Goal: Check status

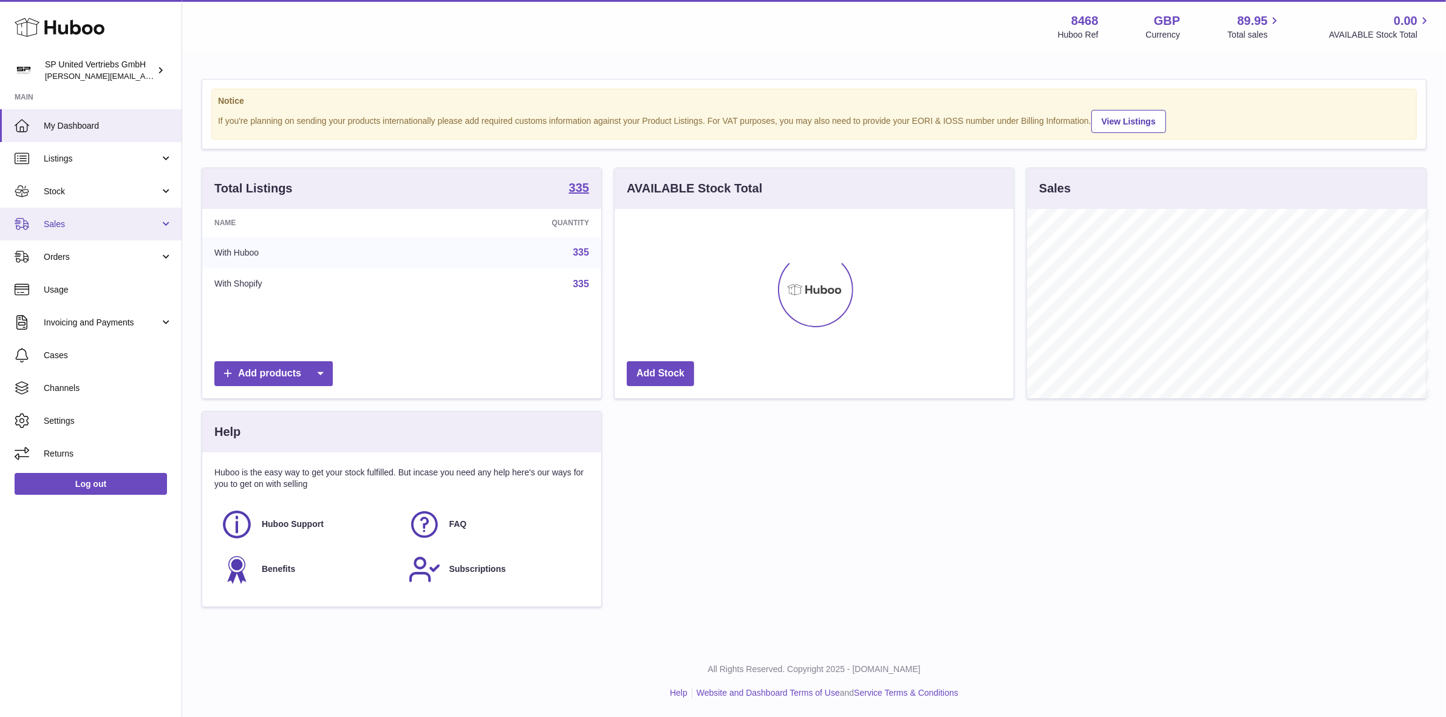
scroll to position [607266, 607057]
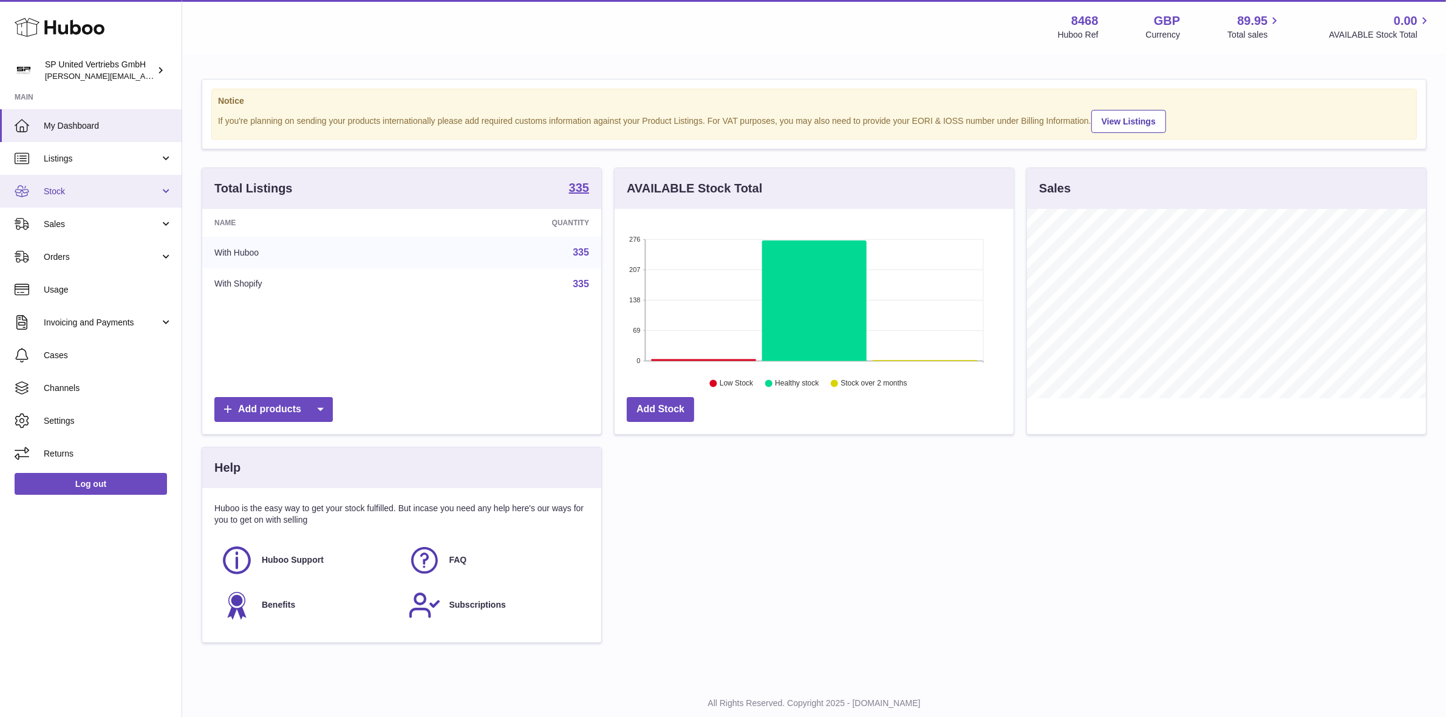
click at [64, 192] on span "Stock" at bounding box center [102, 192] width 116 height 12
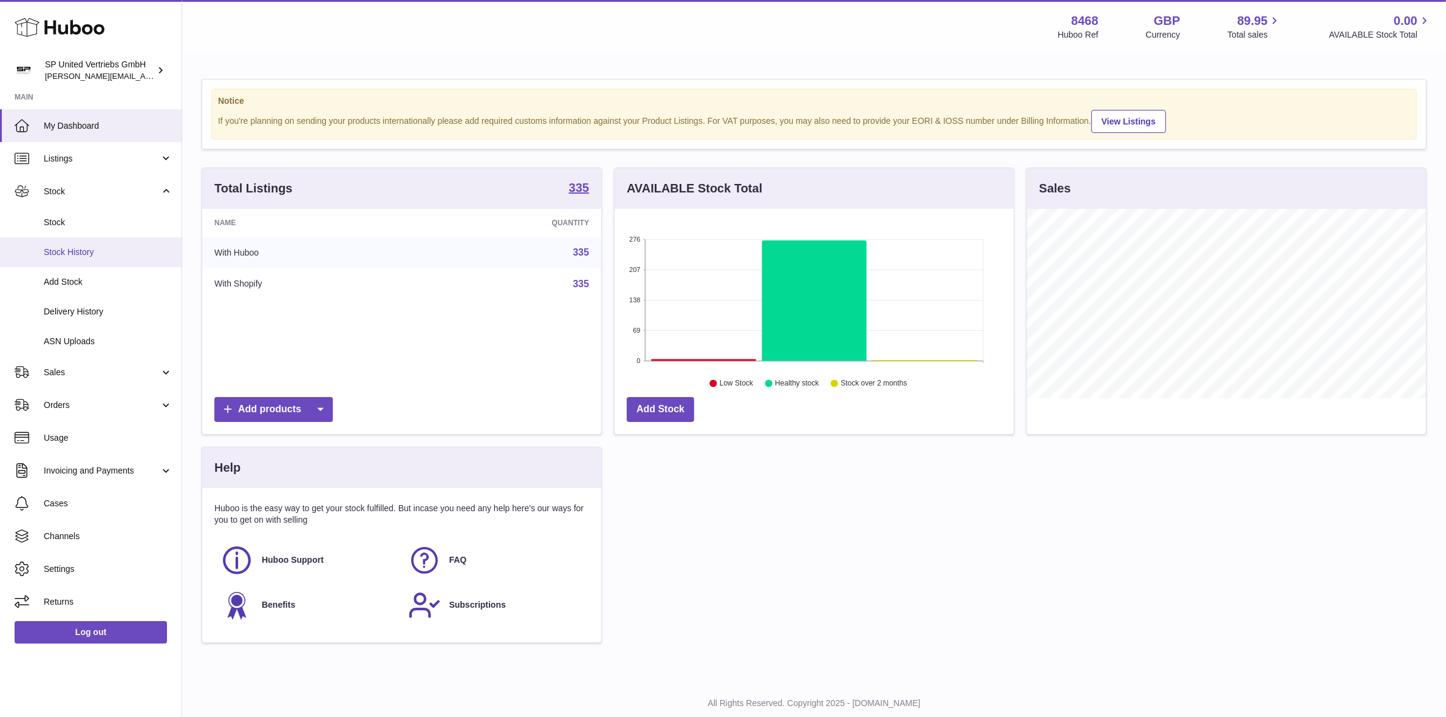
click at [102, 252] on span "Stock History" at bounding box center [108, 253] width 129 height 12
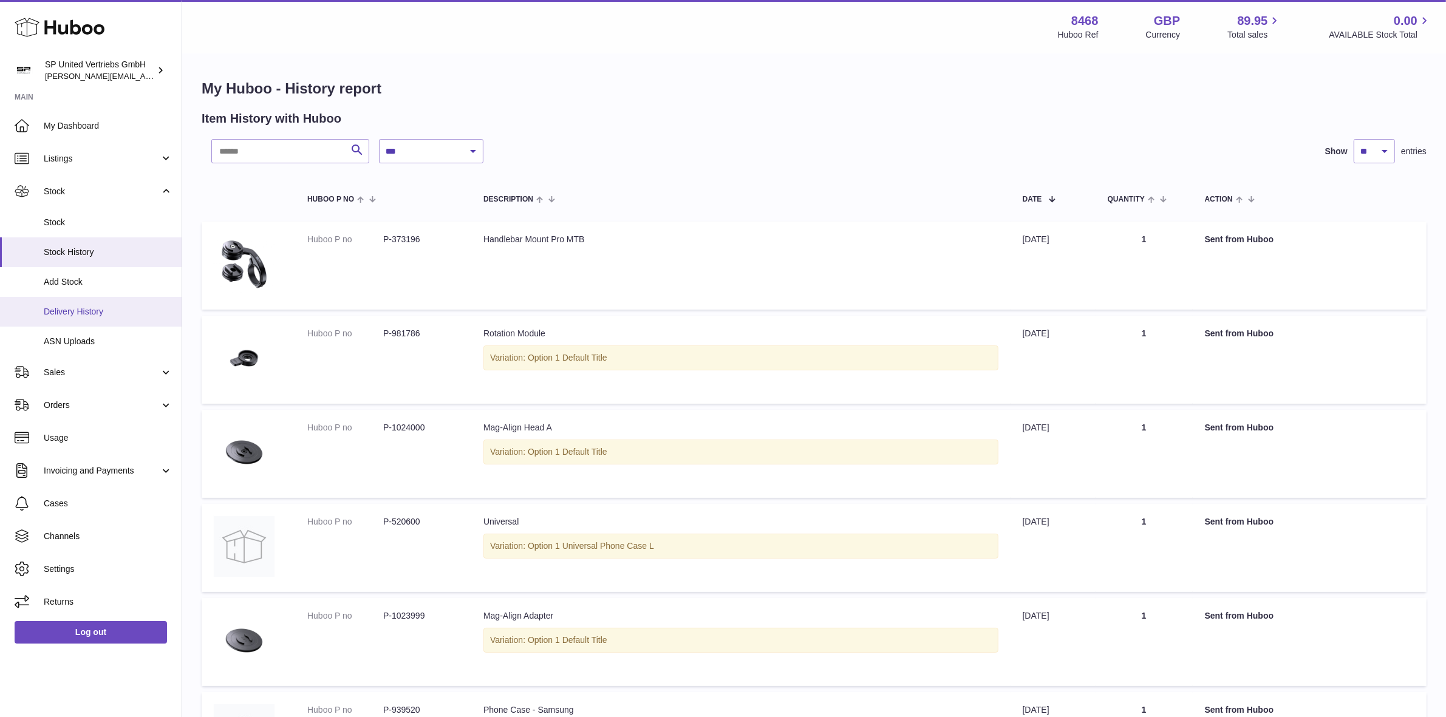
click at [75, 306] on span "Delivery History" at bounding box center [108, 312] width 129 height 12
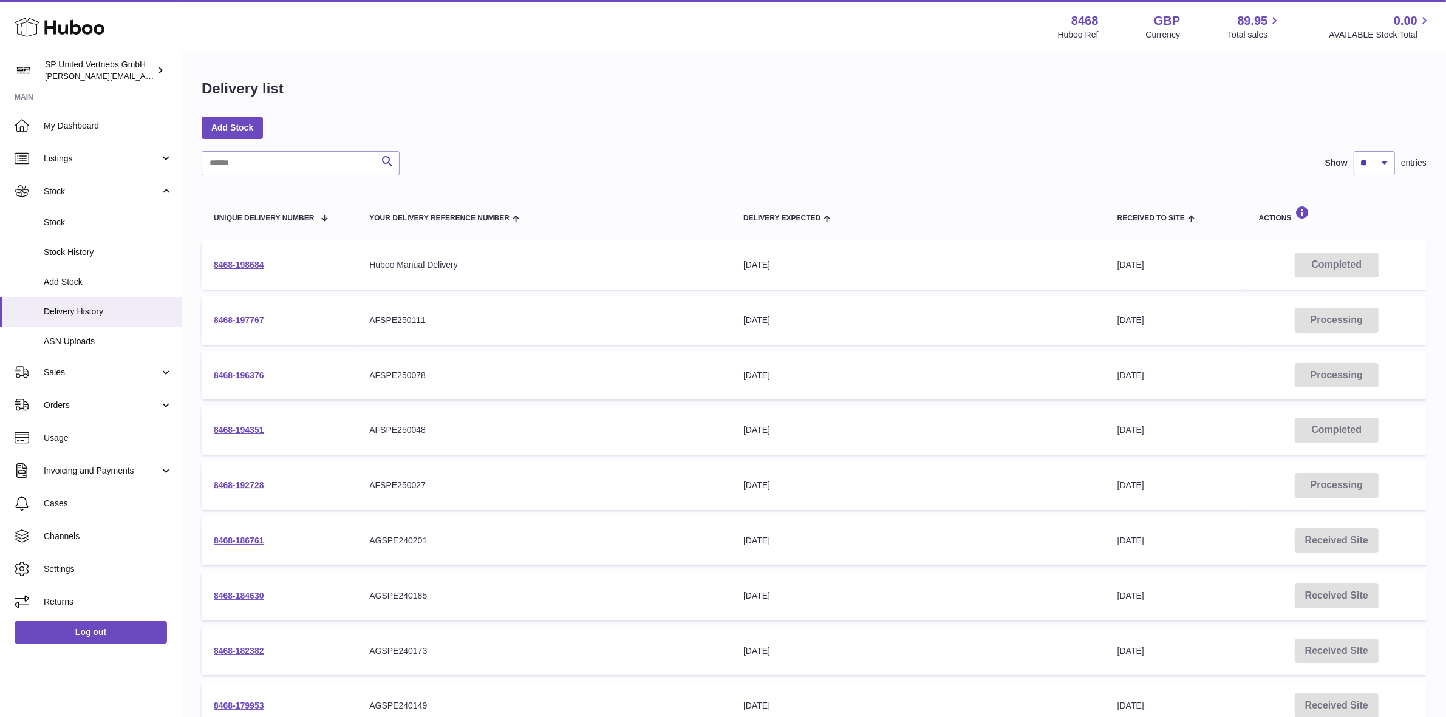
click at [1333, 265] on td "Completed" at bounding box center [1337, 265] width 180 height 49
click at [228, 267] on link "8468-198684" at bounding box center [239, 265] width 50 height 10
